Goal: Task Accomplishment & Management: Manage account settings

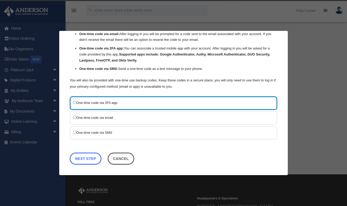
scroll to position [30, 0]
click at [89, 161] on link "Next Step" at bounding box center [86, 159] width 32 height 12
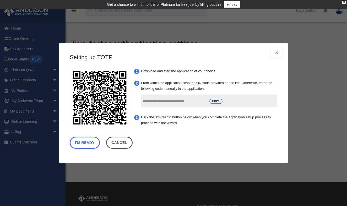
click at [86, 143] on button "I'm Ready" at bounding box center [85, 143] width 30 height 12
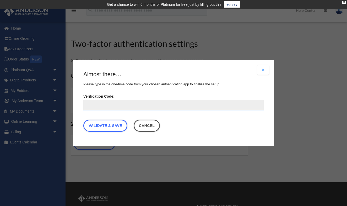
click at [143, 106] on input "Verification Code:" at bounding box center [173, 105] width 180 height 10
type input "******"
click at [110, 129] on link "Validate & Save" at bounding box center [105, 126] width 44 height 12
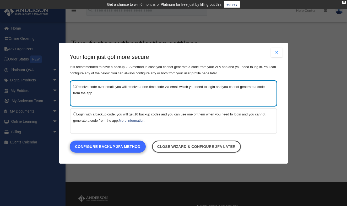
click at [112, 148] on link "Configure backup 2FA method" at bounding box center [108, 146] width 76 height 12
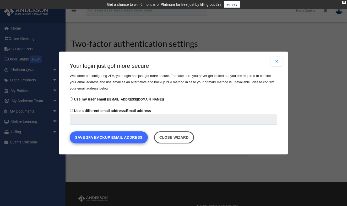
click at [98, 139] on button "Save 2FA backup email address" at bounding box center [109, 138] width 78 height 12
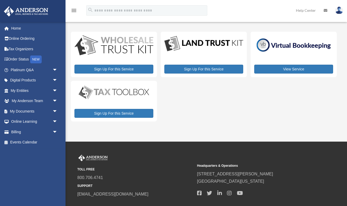
click at [107, 139] on div "My Services [EMAIL_ADDRESS][DOMAIN_NAME] Sign Out [EMAIL_ADDRESS][DOMAIN_NAME] …" at bounding box center [173, 71] width 347 height 142
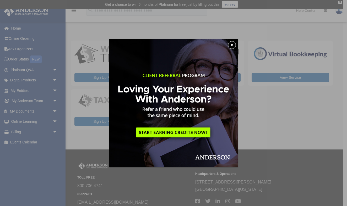
click at [230, 44] on button "x" at bounding box center [232, 45] width 8 height 8
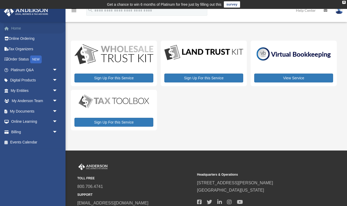
click at [25, 28] on link "Home" at bounding box center [35, 28] width 62 height 10
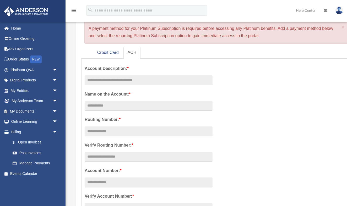
scroll to position [57, 0]
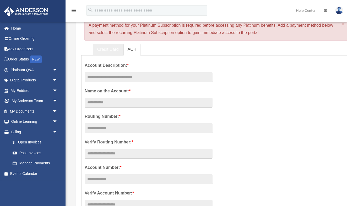
click at [107, 51] on link "Credit Card" at bounding box center [108, 50] width 30 height 12
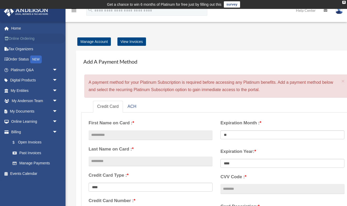
scroll to position [0, 0]
click at [17, 41] on link "Online Ordering" at bounding box center [35, 39] width 62 height 10
